Goal: Task Accomplishment & Management: Manage account settings

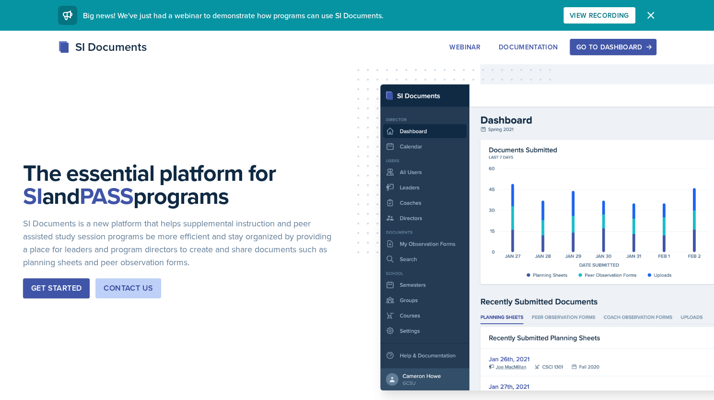
click at [617, 47] on div "Go to Dashboard" at bounding box center [613, 47] width 74 height 8
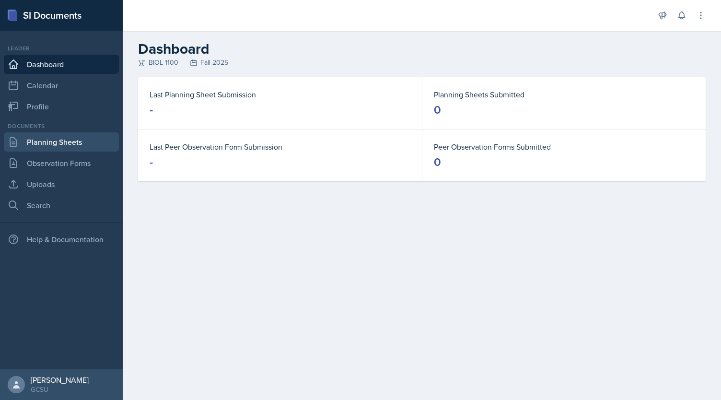
click at [66, 144] on link "Planning Sheets" at bounding box center [61, 141] width 115 height 19
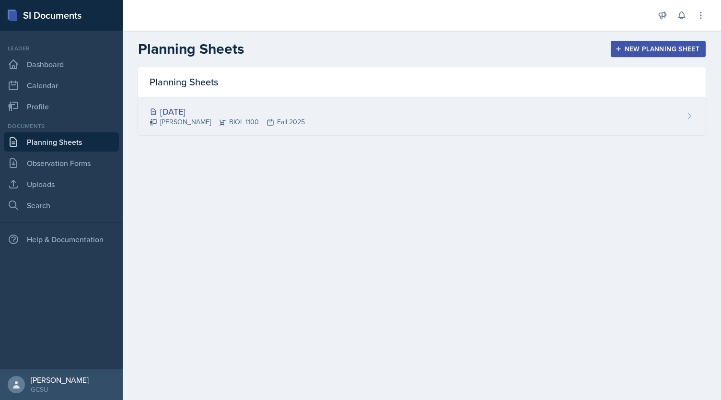
click at [182, 112] on div "[DATE]" at bounding box center [227, 111] width 155 height 13
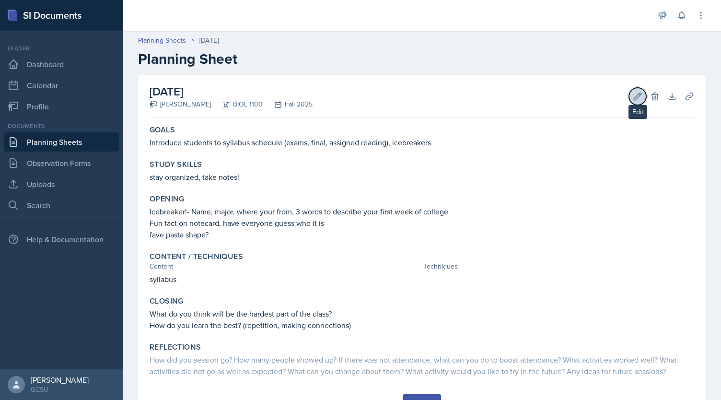
click at [633, 94] on icon at bounding box center [638, 97] width 10 height 10
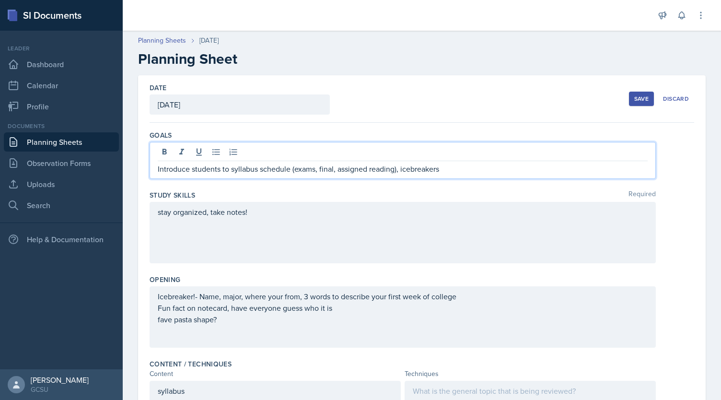
click at [291, 154] on div "Introduce students to syllabus schedule (exams, final, assigned reading), icebr…" at bounding box center [403, 160] width 506 height 37
drag, startPoint x: 453, startPoint y: 167, endPoint x: 291, endPoint y: 169, distance: 161.6
click at [291, 169] on p "Introduce students to syllabus schedule (exams, final, assigned reading), icebr…" at bounding box center [403, 169] width 490 height 12
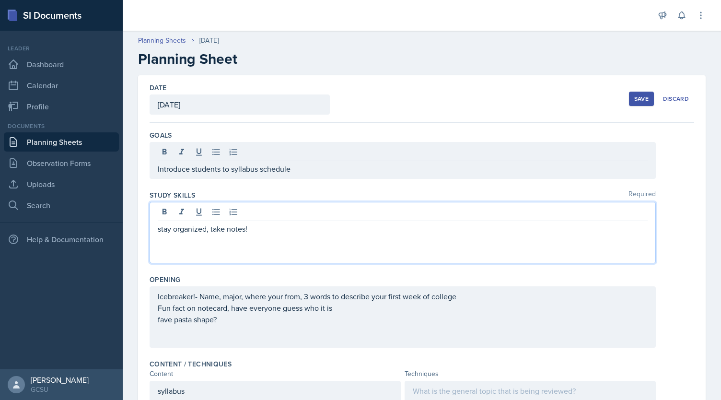
click at [266, 215] on div "stay organized, take notes!" at bounding box center [403, 232] width 506 height 61
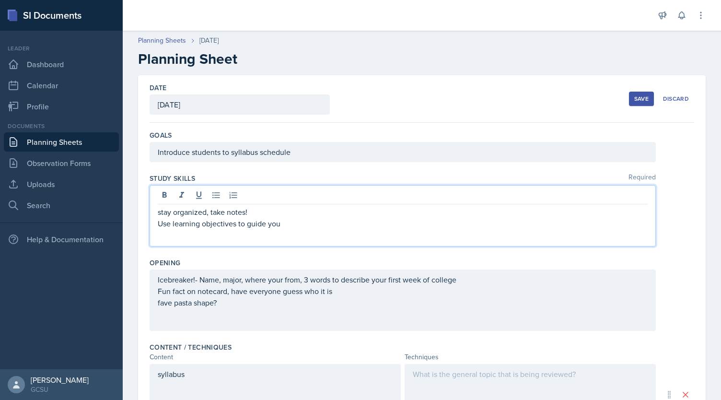
click at [319, 156] on div "Introduce students to syllabus schedule" at bounding box center [403, 152] width 506 height 20
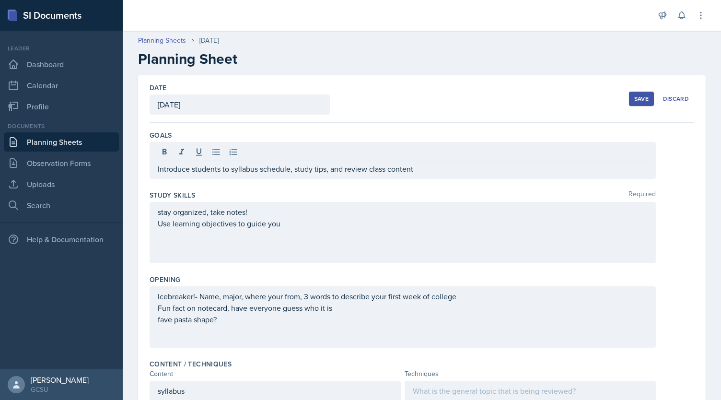
click at [282, 230] on div "stay organized, take notes! Use learning objectives to guide you" at bounding box center [403, 232] width 506 height 61
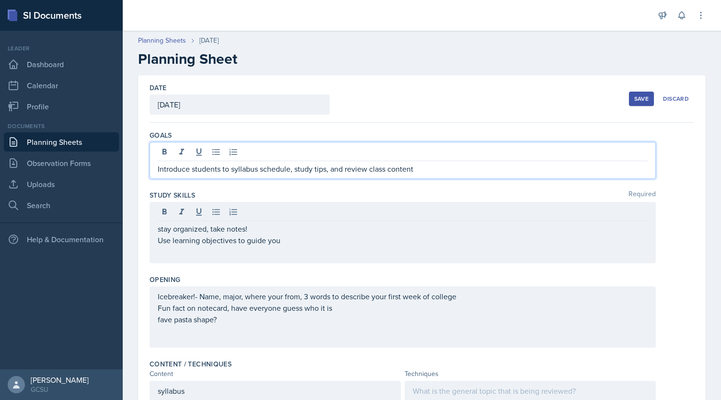
click at [289, 156] on div "Introduce students to syllabus schedule, study tips, and review class content" at bounding box center [403, 160] width 506 height 37
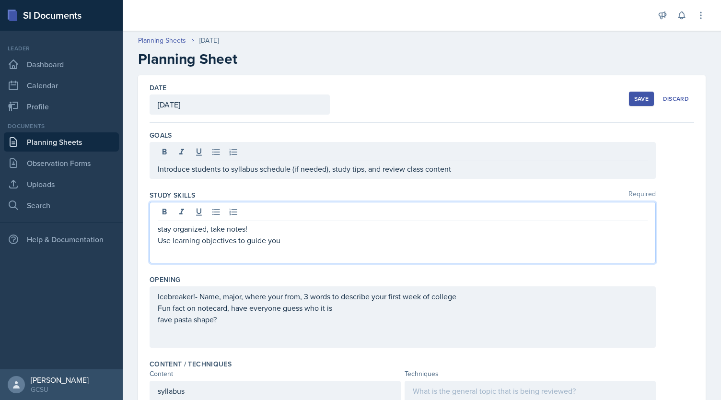
click at [296, 220] on div "stay organized, take notes! Use learning objectives to guide you" at bounding box center [403, 232] width 506 height 61
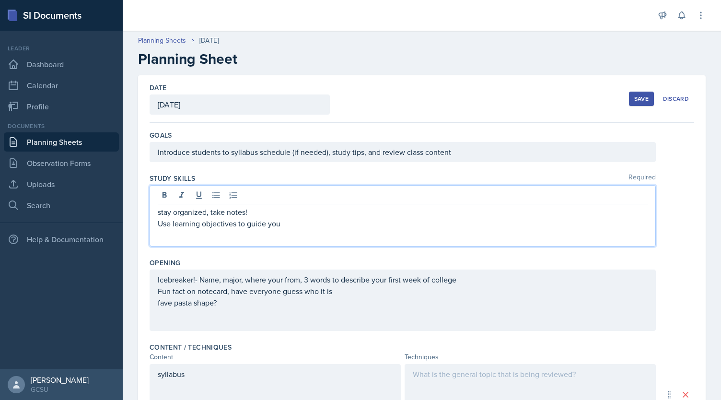
click at [159, 214] on p "stay organized, take notes!" at bounding box center [403, 212] width 490 height 12
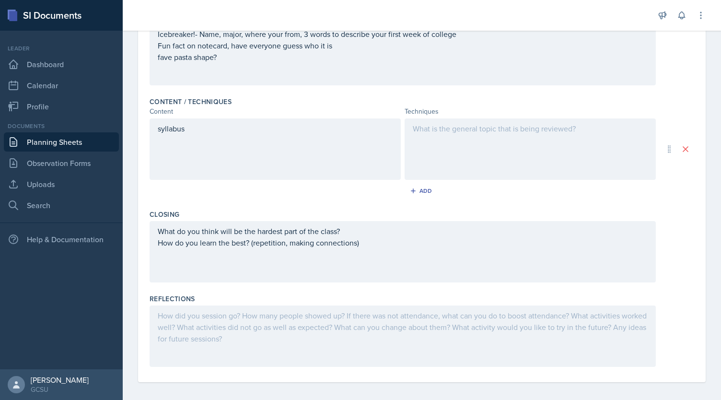
scroll to position [249, 0]
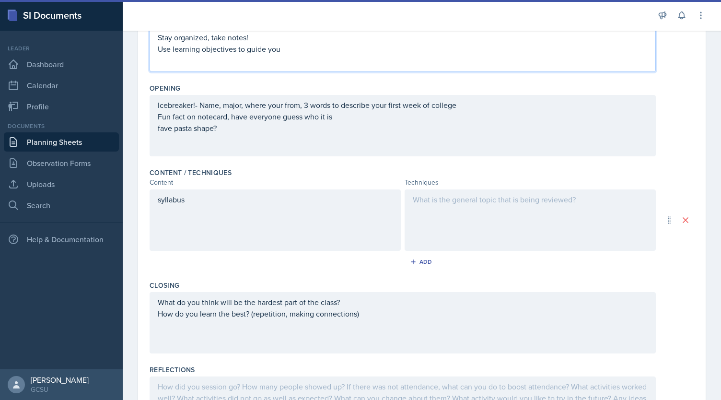
click at [322, 194] on p "syllabus" at bounding box center [275, 200] width 235 height 12
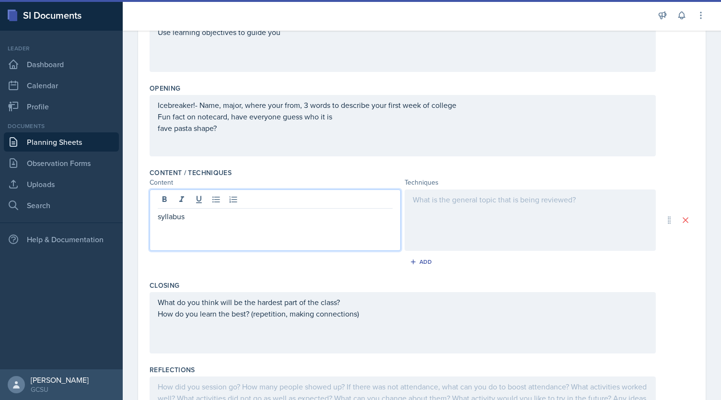
scroll to position [191, 0]
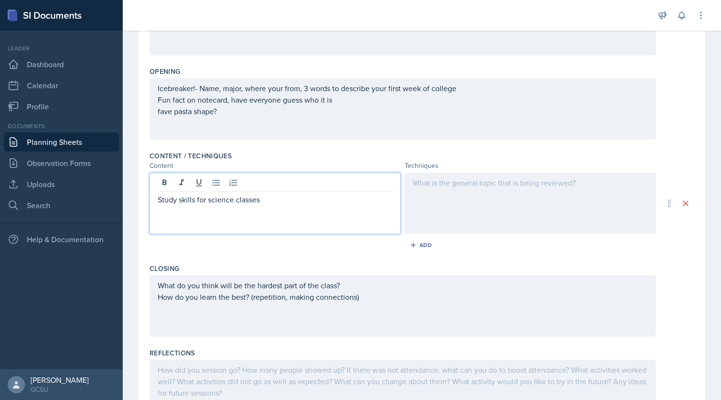
click at [495, 186] on div at bounding box center [530, 203] width 251 height 61
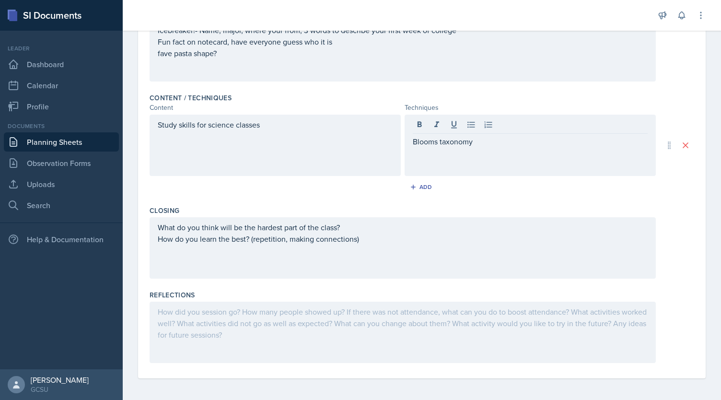
scroll to position [0, 0]
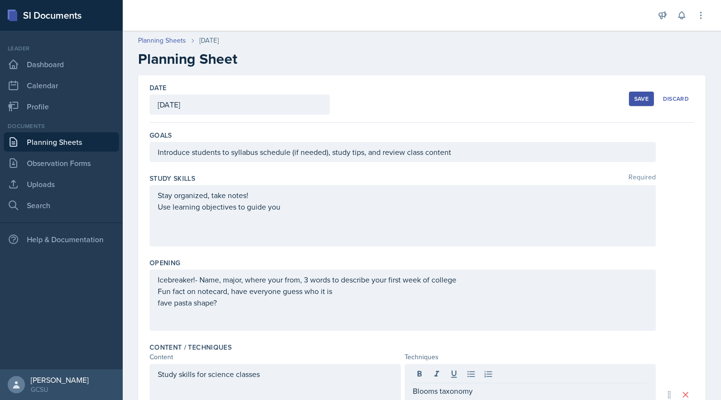
click at [634, 100] on div "Save" at bounding box center [641, 99] width 14 height 8
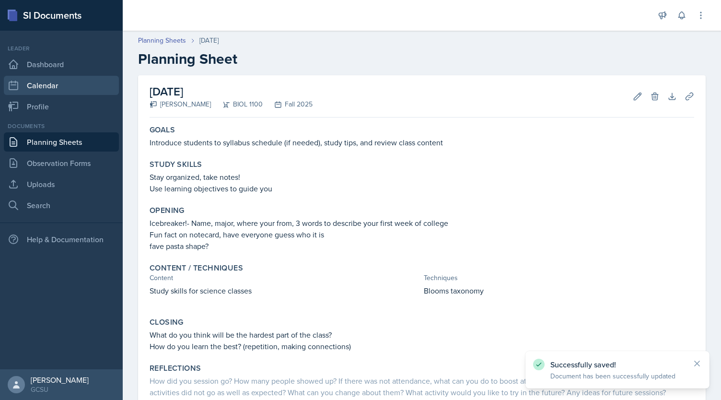
click at [52, 88] on link "Calendar" at bounding box center [61, 85] width 115 height 19
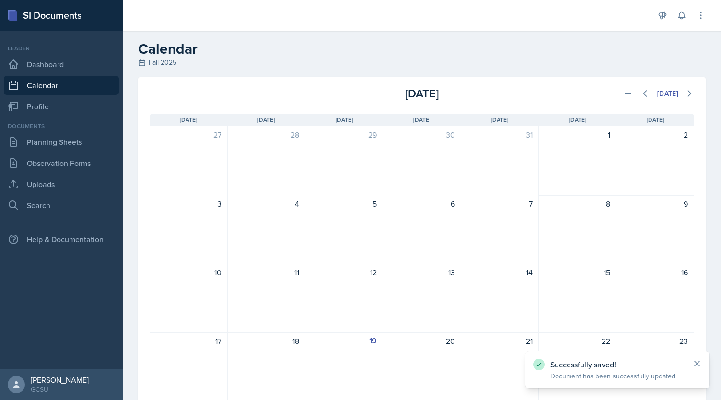
click at [695, 363] on icon at bounding box center [697, 364] width 10 height 10
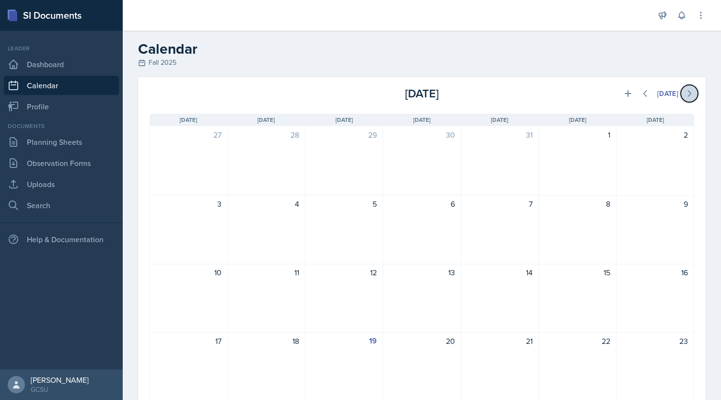
click at [685, 94] on icon at bounding box center [690, 94] width 10 height 10
click at [637, 98] on button at bounding box center [645, 93] width 17 height 17
click at [80, 145] on link "Planning Sheets" at bounding box center [61, 141] width 115 height 19
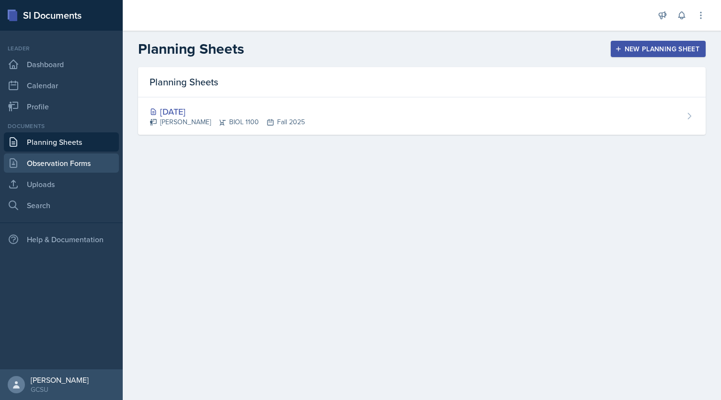
click at [69, 170] on link "Observation Forms" at bounding box center [61, 162] width 115 height 19
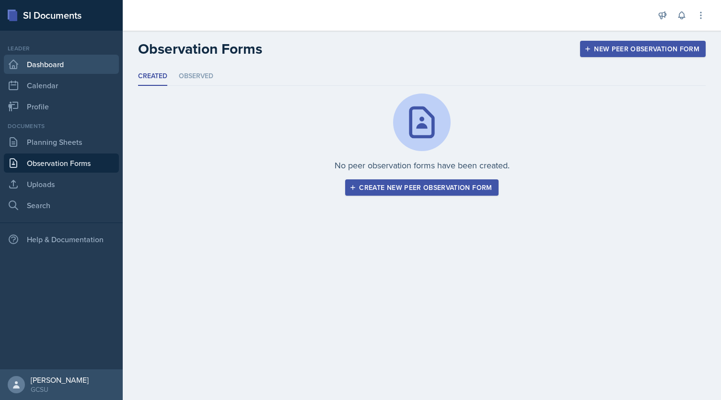
drag, startPoint x: 47, startPoint y: 195, endPoint x: 59, endPoint y: 59, distance: 136.7
click at [59, 59] on nav "Leader Dashboard Calendar Profile Documents Planning Sheets Observation Forms U…" at bounding box center [61, 200] width 123 height 338
click at [59, 59] on link "Dashboard" at bounding box center [61, 64] width 115 height 19
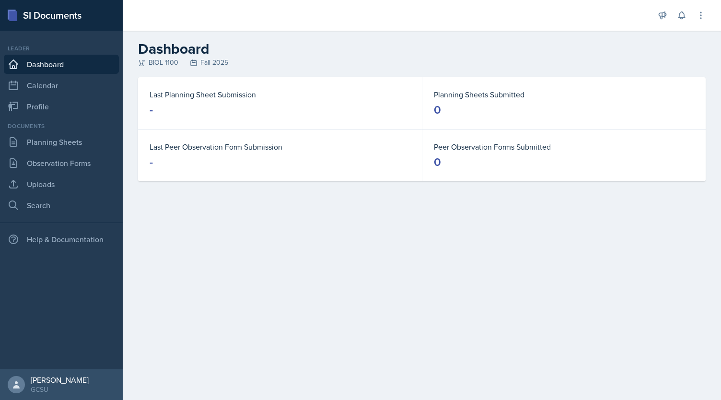
click at [70, 38] on nav "Leader Dashboard Calendar Profile Documents Planning Sheets Observation Forms U…" at bounding box center [61, 200] width 123 height 338
click at [55, 151] on link "Planning Sheets" at bounding box center [61, 141] width 115 height 19
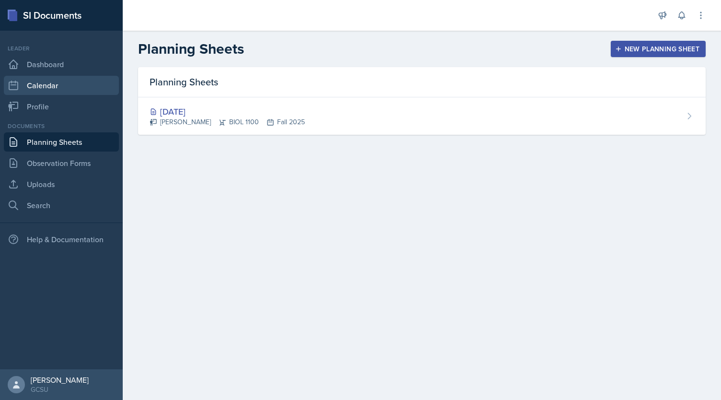
click at [51, 79] on link "Calendar" at bounding box center [61, 85] width 115 height 19
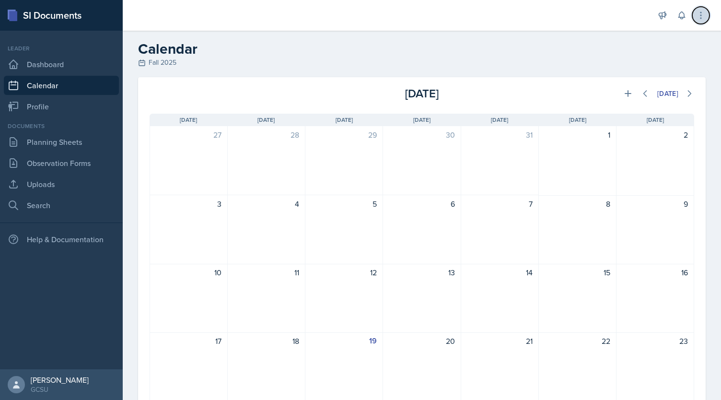
click at [699, 18] on icon at bounding box center [701, 16] width 10 height 10
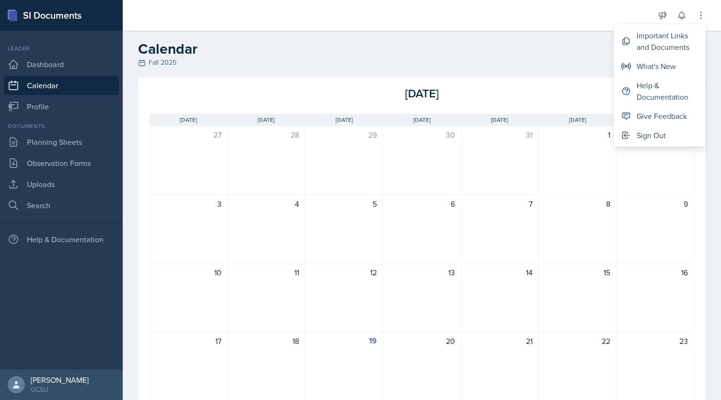
click at [538, 38] on header "Calendar Fall 2025" at bounding box center [422, 54] width 598 height 47
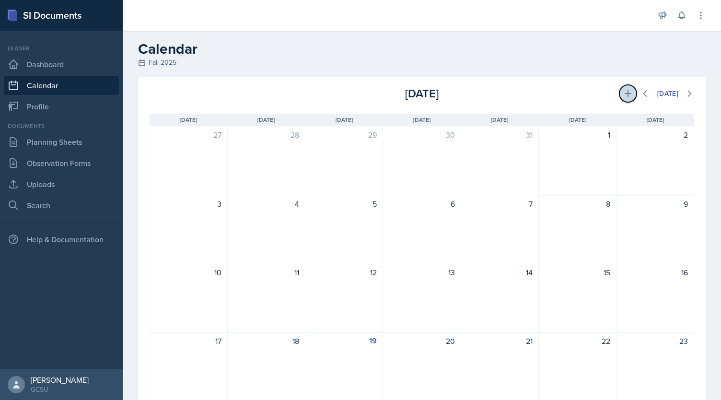
click at [626, 93] on button at bounding box center [627, 93] width 17 height 17
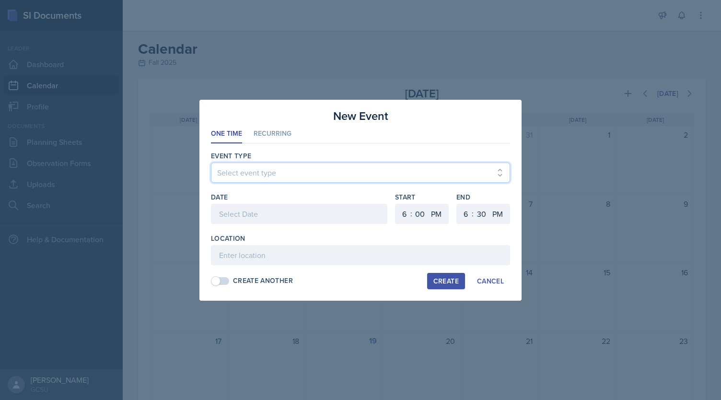
click at [265, 176] on select "Select event type Leader Training New Calendar Event SI Session" at bounding box center [360, 173] width 299 height 20
select select "700c1d41-4793-48d3-8616-e09499dfb71d"
click at [211, 163] on select "Select event type Leader Training New Calendar Event SI Session" at bounding box center [360, 173] width 299 height 20
click at [263, 206] on div at bounding box center [299, 214] width 176 height 20
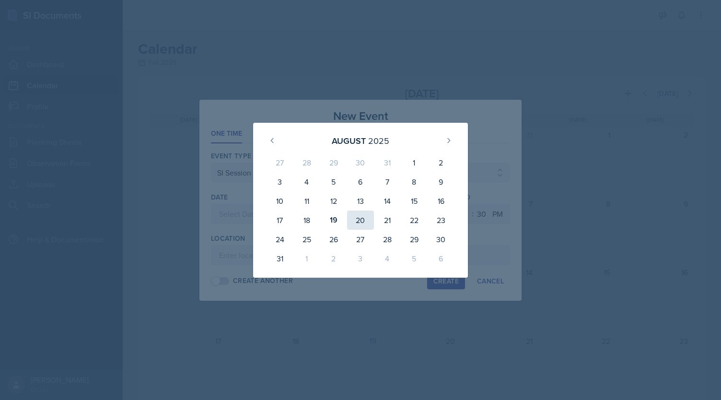
click at [360, 224] on div "20" at bounding box center [360, 219] width 27 height 19
type input "[DATE]"
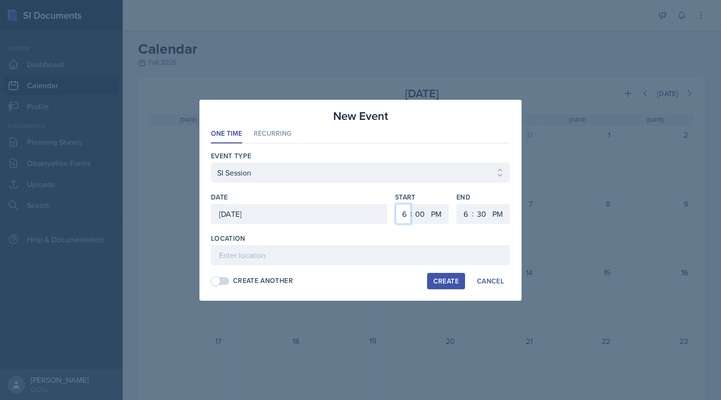
click at [406, 219] on select "1 2 3 4 5 6 7 8 9 10 11 12" at bounding box center [402, 214] width 15 height 20
select select "5"
click at [395, 204] on select "1 2 3 4 5 6 7 8 9 10 11 12" at bounding box center [402, 214] width 15 height 20
click at [423, 215] on select "00 05 10 15 20 25 30 35 40 45 50 55" at bounding box center [419, 214] width 15 height 20
select select "30"
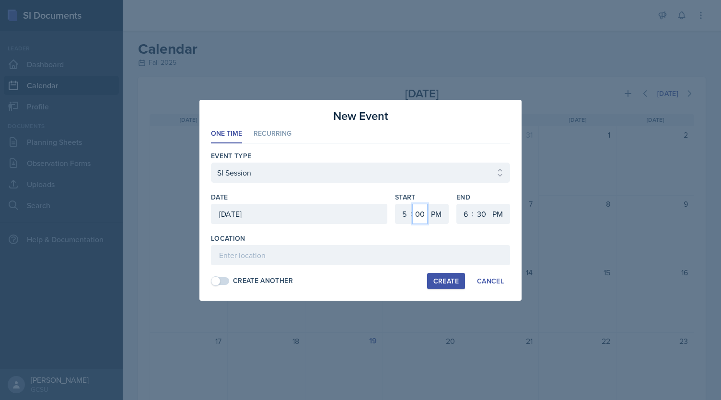
click at [412, 204] on select "00 05 10 15 20 25 30 35 40 45 50 55" at bounding box center [419, 214] width 15 height 20
click at [465, 215] on select "1 2 3 4 5 6 7 8 9 10 11 12" at bounding box center [464, 214] width 15 height 20
select select "7"
click at [457, 204] on select "1 2 3 4 5 6 7 8 9 10 11 12" at bounding box center [464, 214] width 15 height 20
click at [484, 221] on select "00 05 10 15 20 25 30 35 40 45 50 55" at bounding box center [481, 214] width 15 height 20
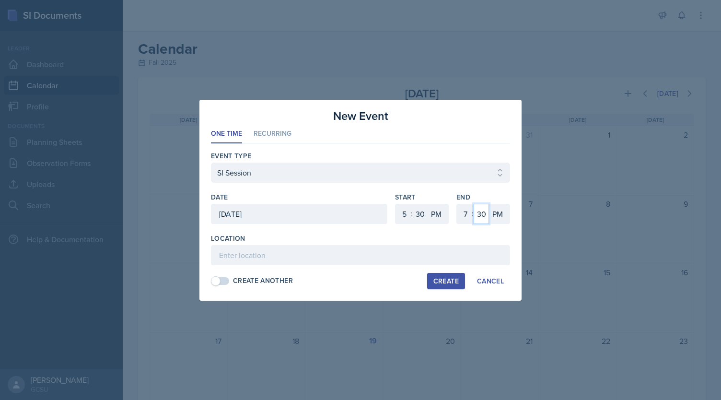
select select "0"
click at [474, 204] on select "00 05 10 15 20 25 30 35 40 45 50 55" at bounding box center [481, 214] width 15 height 20
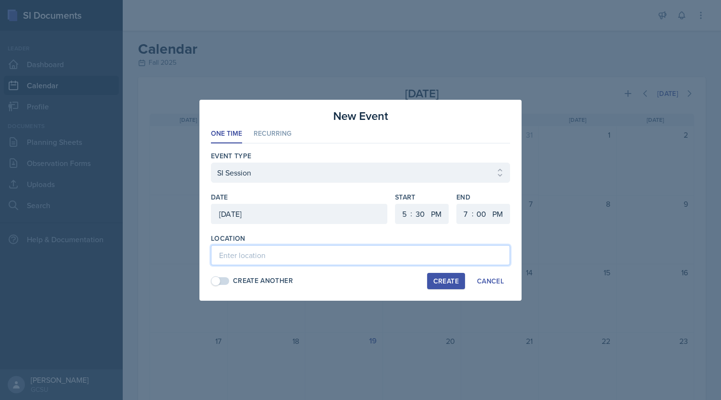
click at [291, 257] on input at bounding box center [360, 255] width 299 height 20
type input "A&S 236"
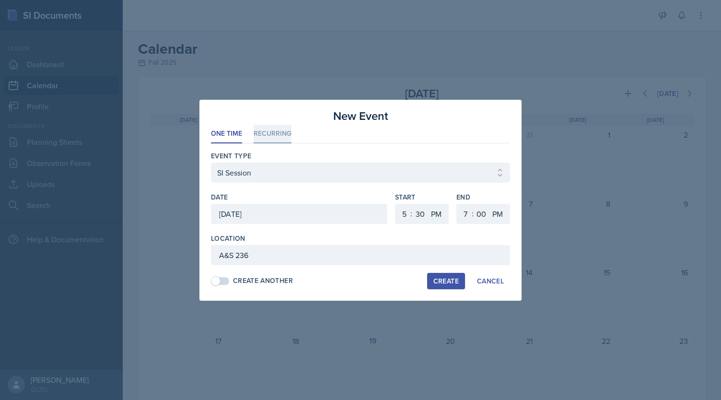
click at [277, 134] on li "Recurring" at bounding box center [273, 134] width 38 height 19
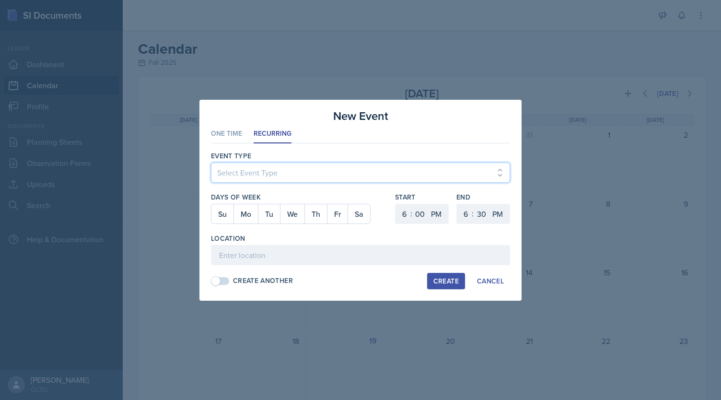
click at [259, 173] on select "Select Event Type Leader Training New Calendar Event SI Session" at bounding box center [360, 173] width 299 height 20
select select "700c1d41-4793-48d3-8616-e09499dfb71d"
click at [211, 163] on select "Select Event Type Leader Training New Calendar Event SI Session" at bounding box center [360, 173] width 299 height 20
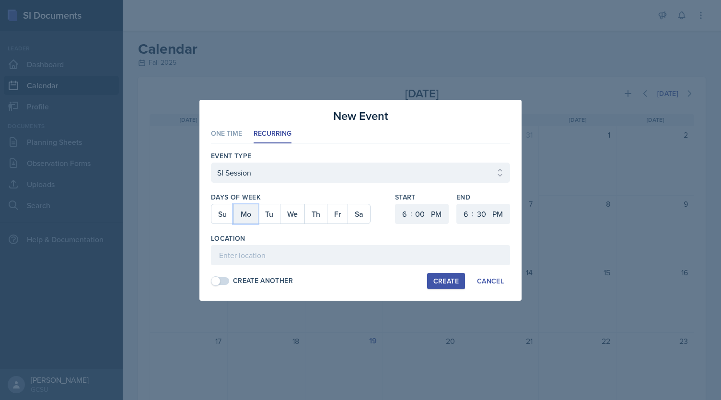
click at [249, 218] on button "Mo" at bounding box center [245, 213] width 24 height 19
click at [295, 218] on button "We" at bounding box center [292, 213] width 24 height 19
click at [411, 215] on div ":" at bounding box center [411, 214] width 2 height 12
click at [406, 215] on select "1 2 3 4 5 6 7 8 9 10 11 12" at bounding box center [402, 214] width 15 height 20
select select "5"
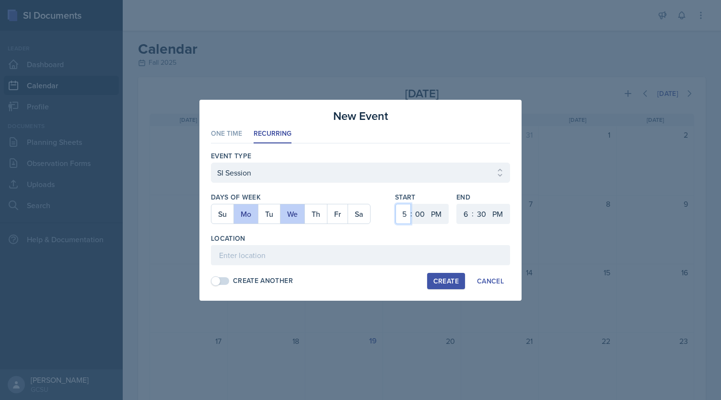
click at [395, 204] on select "1 2 3 4 5 6 7 8 9 10 11 12" at bounding box center [402, 214] width 15 height 20
click at [419, 220] on div "Start 1 2 3 4 5 6 7 8 9 10 11 12 : 00 05 10 15 20 25 30 35 40 45 50 55 AM PM" at bounding box center [422, 212] width 54 height 41
click at [419, 220] on select "00 05 10 15 20 25 30 35 40 45 50 55" at bounding box center [419, 214] width 15 height 20
select select "30"
click at [412, 204] on select "00 05 10 15 20 25 30 35 40 45 50 55" at bounding box center [419, 214] width 15 height 20
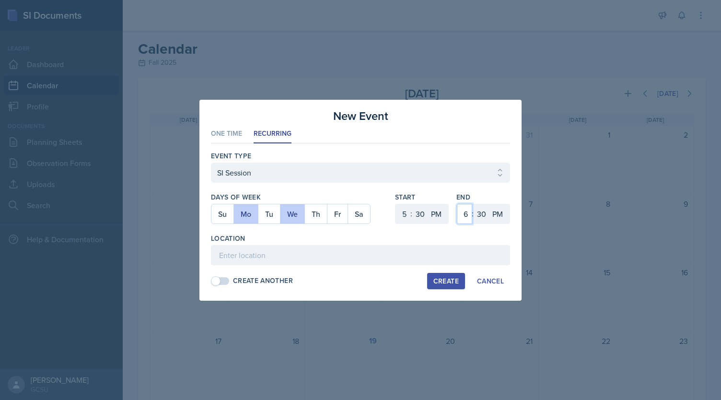
click at [466, 215] on select "1 2 3 4 5 6 7 8 9 10 11 12" at bounding box center [464, 214] width 15 height 20
select select "7"
click at [457, 204] on select "1 2 3 4 5 6 7 8 9 10 11 12" at bounding box center [464, 214] width 15 height 20
click at [479, 214] on select "00 05 10 15 20 25 30 35 40 45 50 55" at bounding box center [481, 214] width 15 height 20
select select "0"
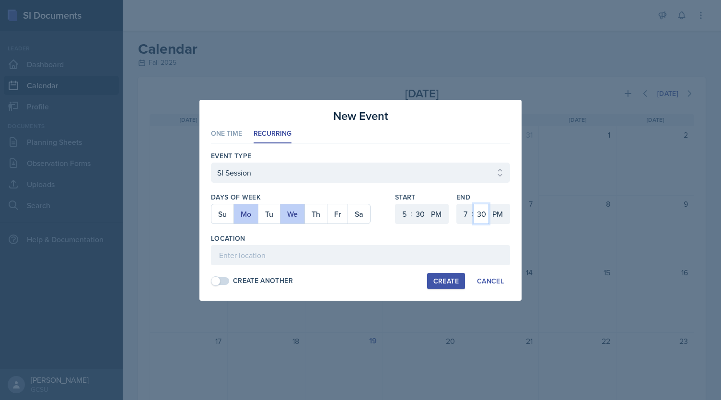
click at [474, 204] on select "00 05 10 15 20 25 30 35 40 45 50 55" at bounding box center [481, 214] width 15 height 20
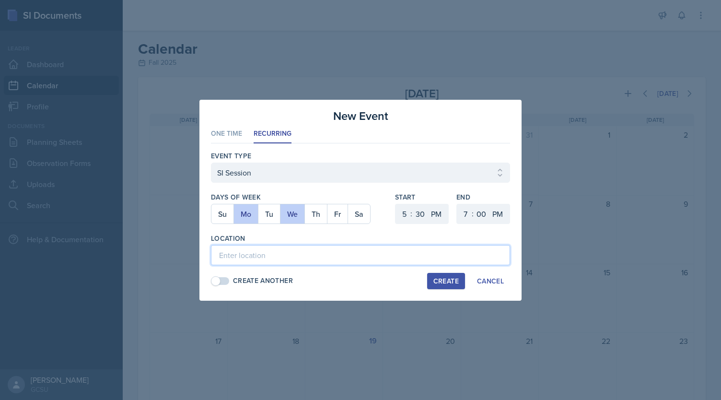
click at [266, 255] on input at bounding box center [360, 255] width 299 height 20
type input "A&S 236"
click at [446, 278] on div "Create" at bounding box center [445, 281] width 25 height 8
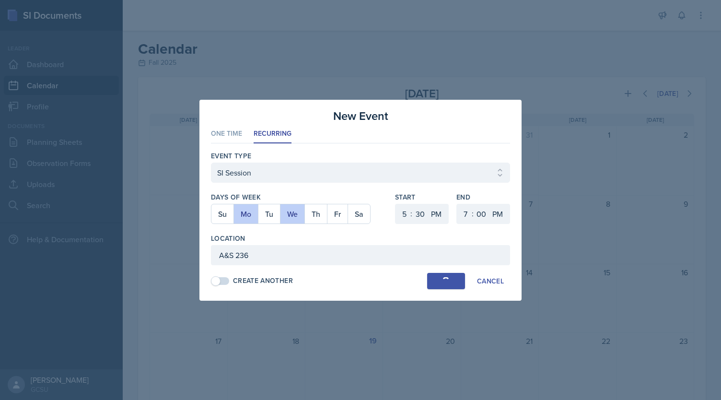
select select
select select "6"
select select "0"
select select "6"
select select "30"
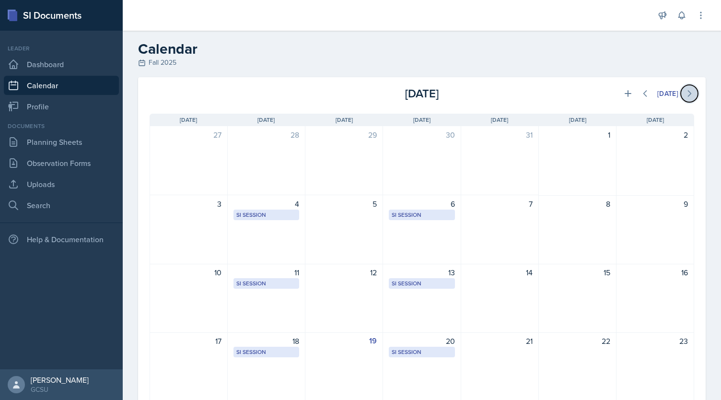
click at [683, 101] on button at bounding box center [689, 93] width 17 height 17
click at [637, 88] on button at bounding box center [645, 93] width 17 height 17
click at [44, 201] on link "Search" at bounding box center [61, 205] width 115 height 19
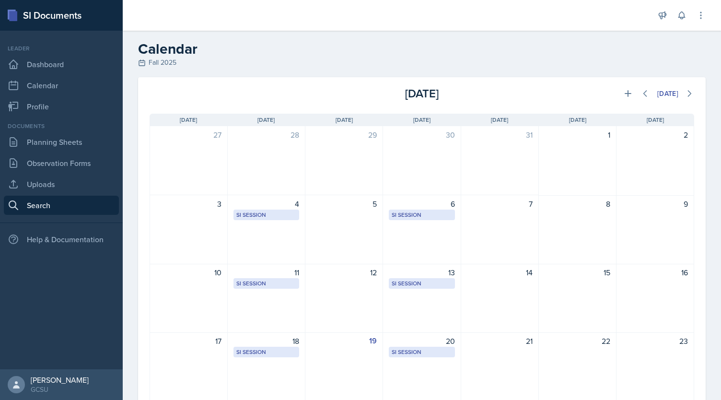
select select "all"
select select "1"
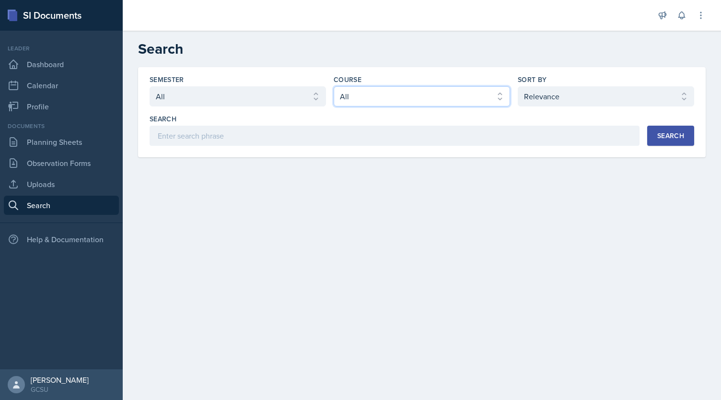
click at [354, 94] on select "Select course All ACCT 3101 ACCT 3102 ASTR 1000 BIOL 1100 BIOL 1107 BIOL 1108 B…" at bounding box center [422, 96] width 176 height 20
select select "36541d13-729a-45ef-a9cb-922687840166"
click at [334, 86] on select "Select course All ACCT 3101 ACCT 3102 ASTR 1000 BIOL 1100 BIOL 1107 BIOL 1108 B…" at bounding box center [422, 96] width 176 height 20
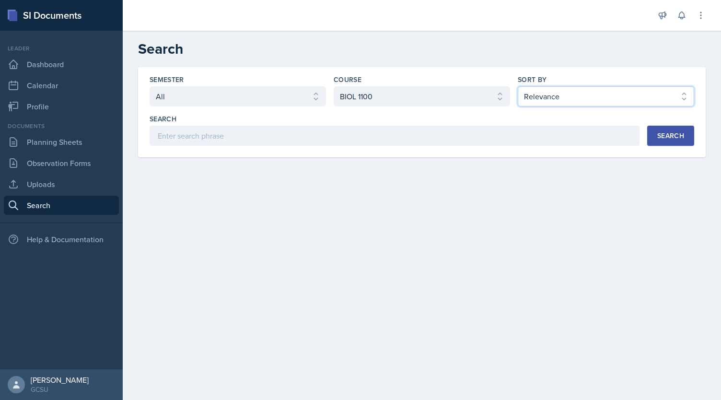
click at [562, 95] on select "Select sort by Relevance Document Date (Asc) Document Date (Desc)" at bounding box center [606, 96] width 176 height 20
click at [518, 86] on select "Select sort by Relevance Document Date (Asc) Document Date (Desc)" at bounding box center [606, 96] width 176 height 20
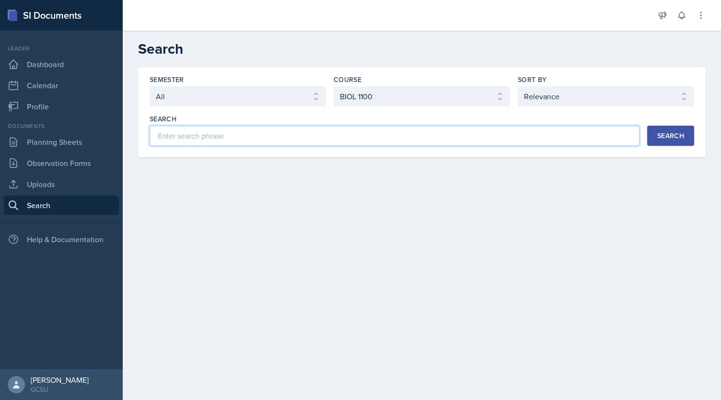
click at [551, 134] on input at bounding box center [395, 136] width 490 height 20
type input "hypothesis"
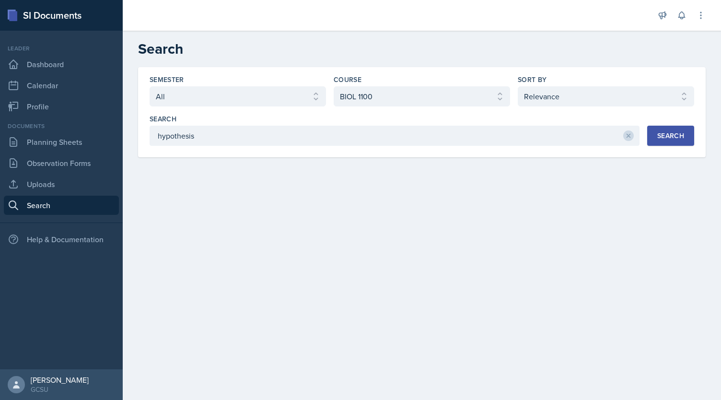
click at [678, 135] on div "Search" at bounding box center [670, 136] width 27 height 8
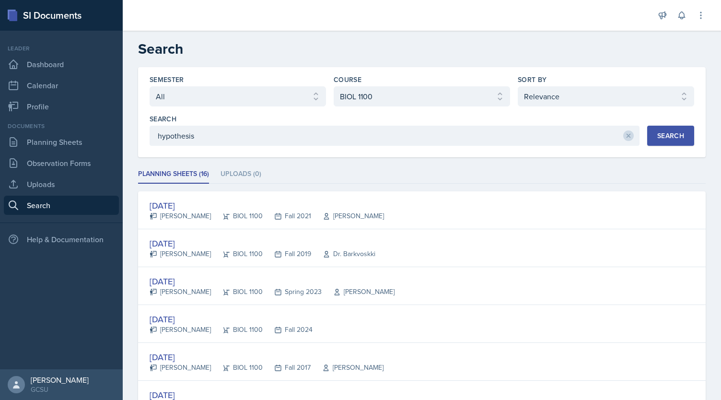
scroll to position [60, 0]
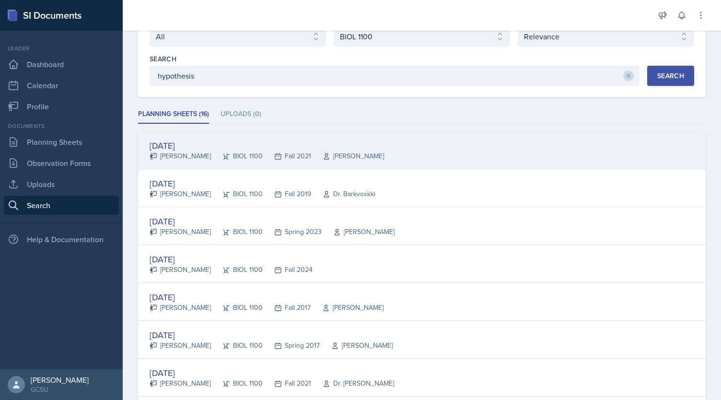
click at [190, 146] on div "[DATE]" at bounding box center [267, 145] width 234 height 13
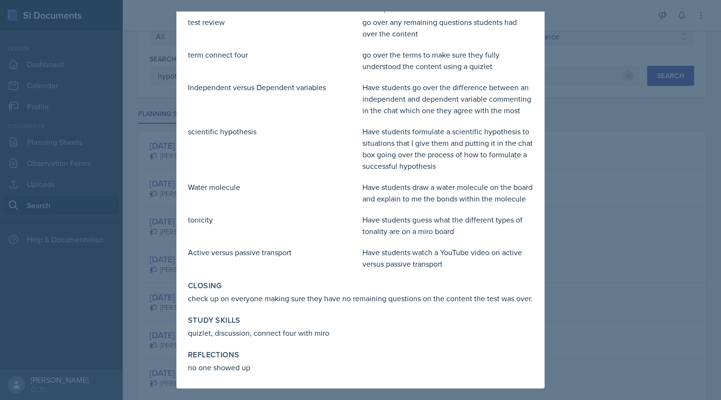
scroll to position [0, 0]
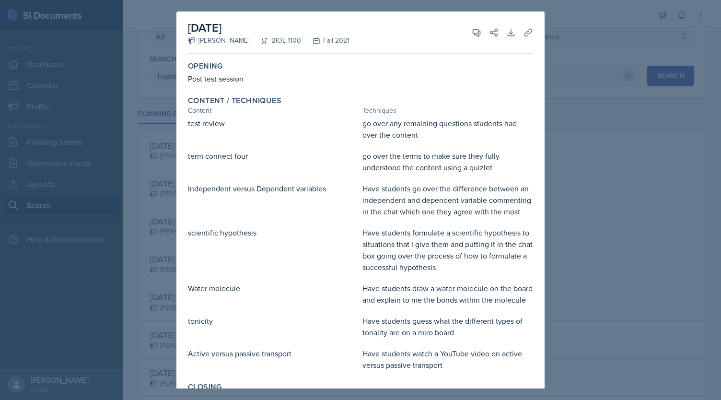
click at [581, 35] on div at bounding box center [360, 200] width 721 height 400
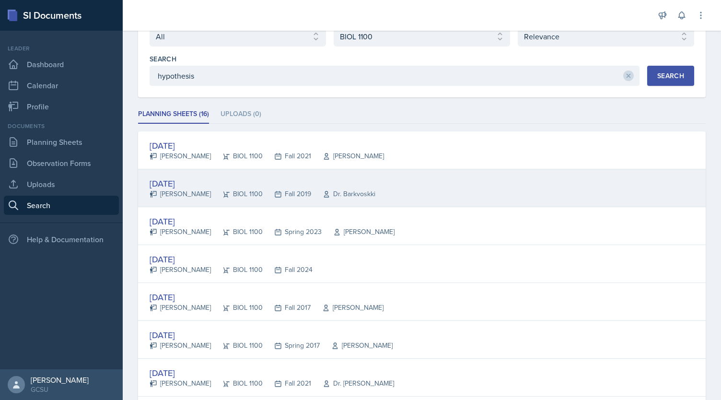
click at [193, 181] on div "[DATE]" at bounding box center [263, 183] width 226 height 13
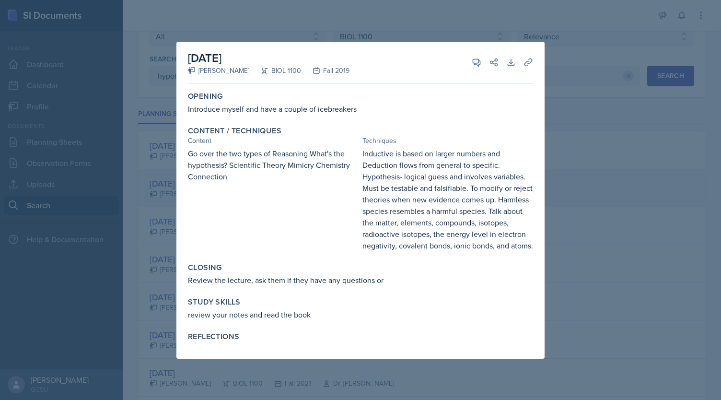
click at [193, 181] on div "Go over the two types of Reasoning What's the hypothesis? Scientific Theory Mim…" at bounding box center [273, 200] width 171 height 104
click at [572, 107] on div at bounding box center [360, 200] width 721 height 400
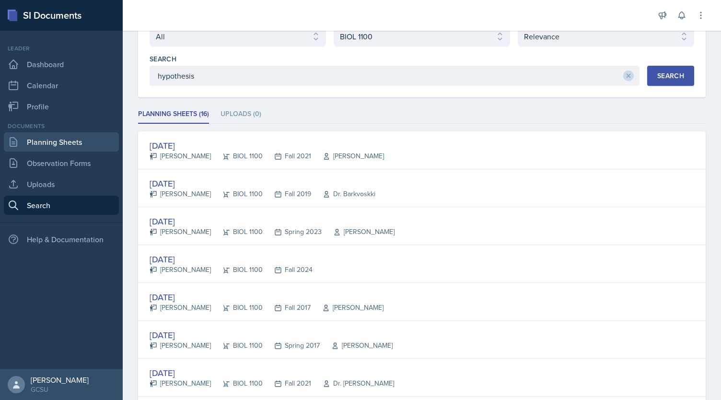
click at [67, 142] on link "Planning Sheets" at bounding box center [61, 141] width 115 height 19
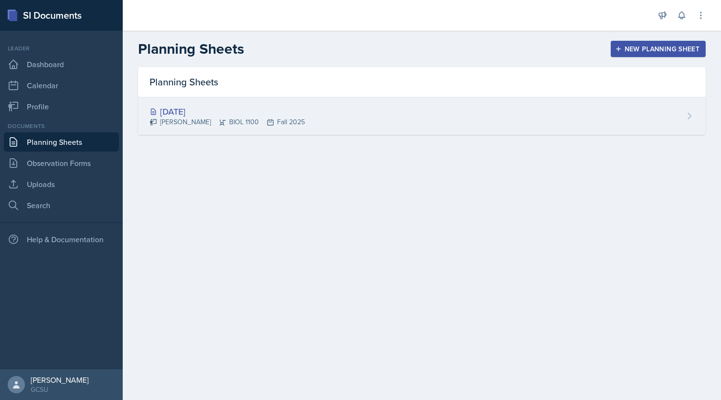
click at [175, 111] on div "[DATE]" at bounding box center [227, 111] width 155 height 13
